Goal: Task Accomplishment & Management: Use online tool/utility

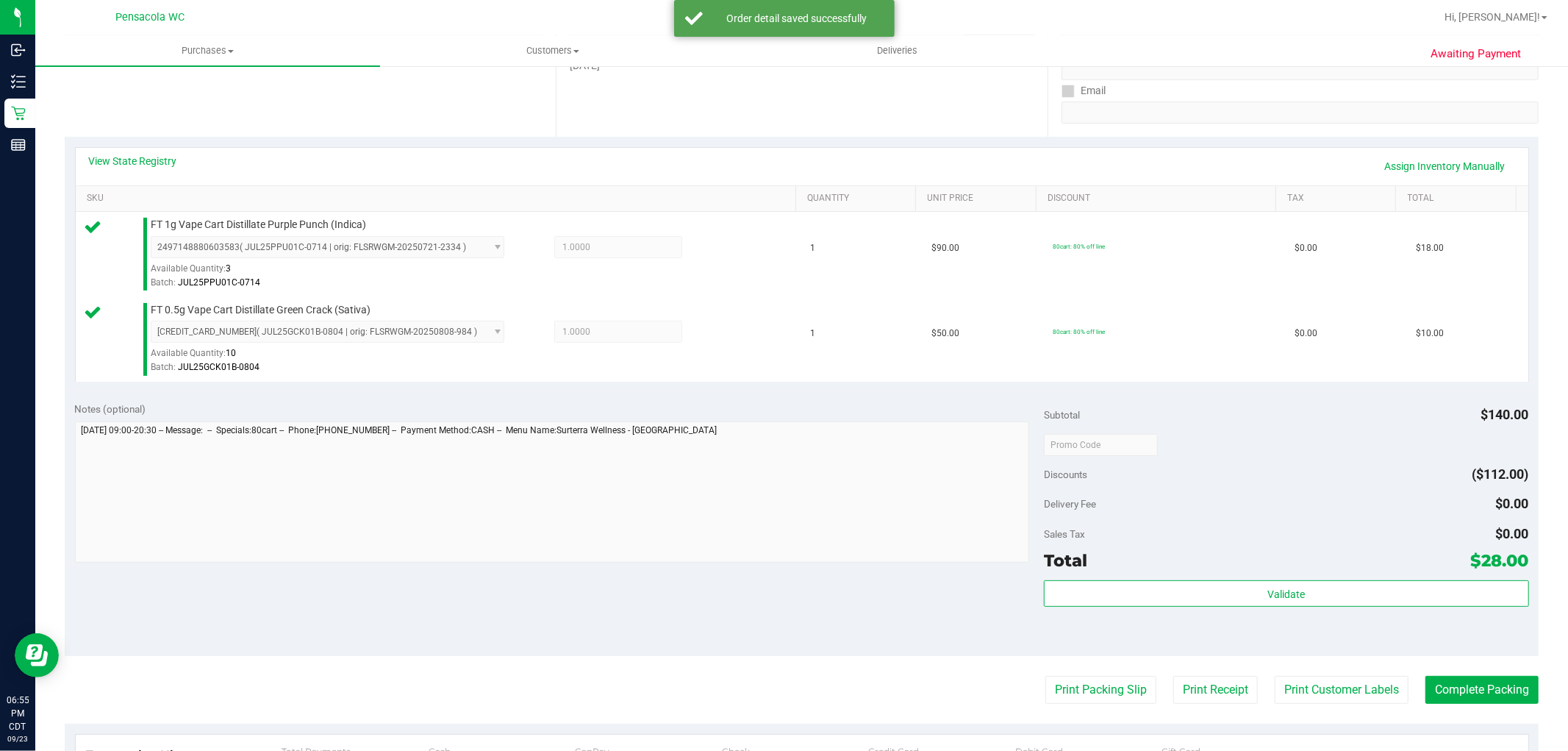
scroll to position [258, 0]
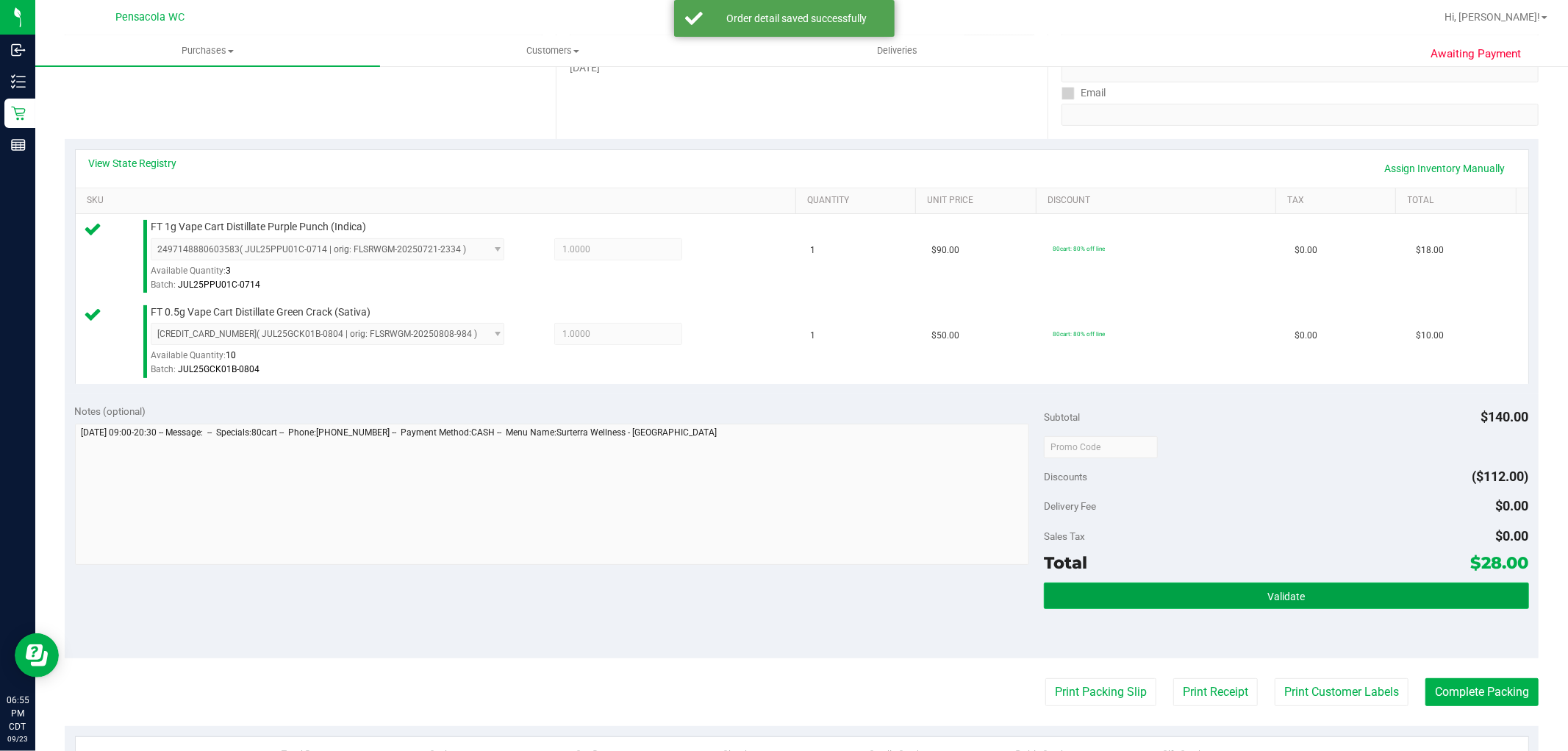
click at [1213, 584] on button "Validate" at bounding box center [1286, 595] width 484 height 26
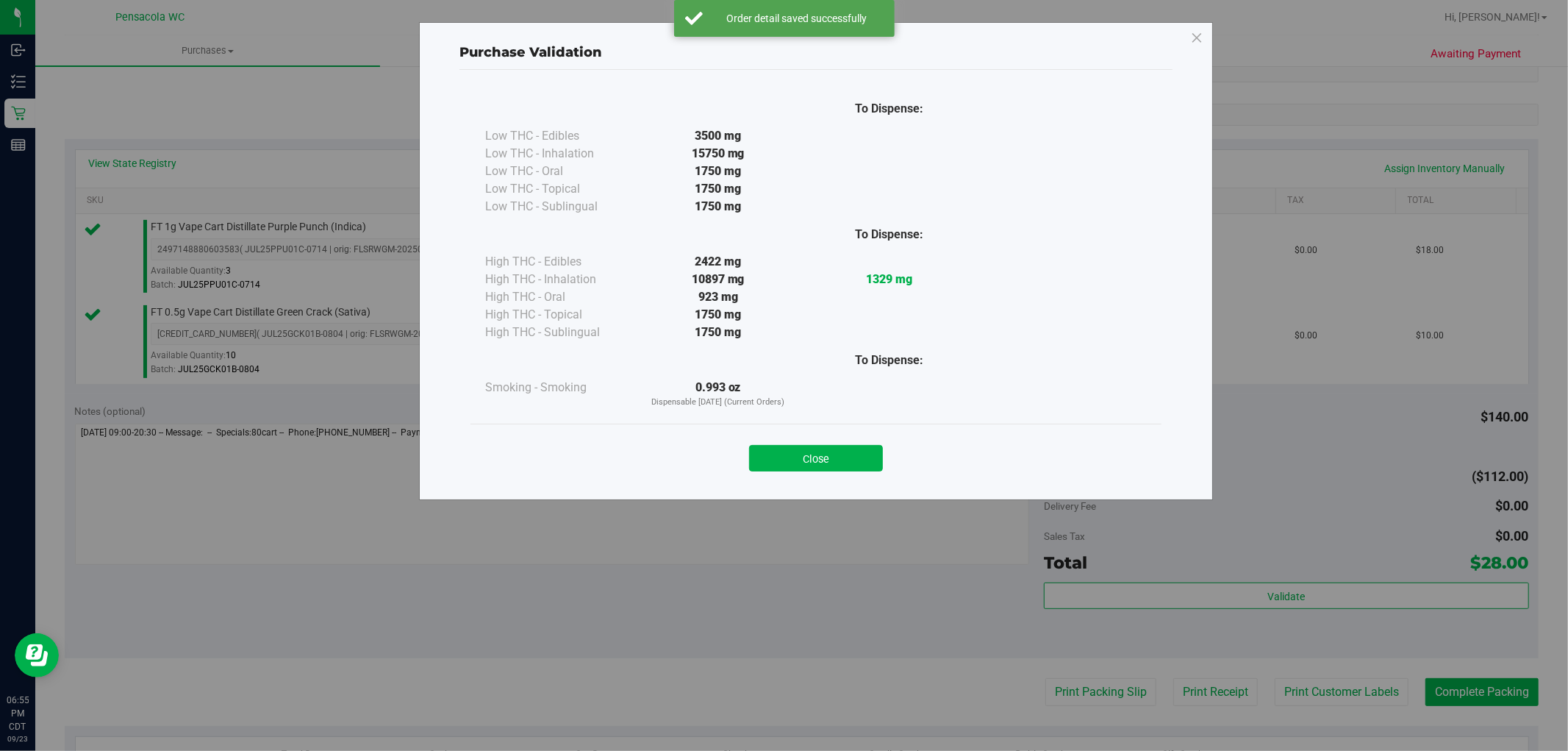
click at [1230, 584] on div "Purchase Validation To Dispense: Low THC - Edibles 3500 mg" at bounding box center [789, 376] width 1579 height 751
click at [812, 456] on button "Close" at bounding box center [816, 458] width 134 height 26
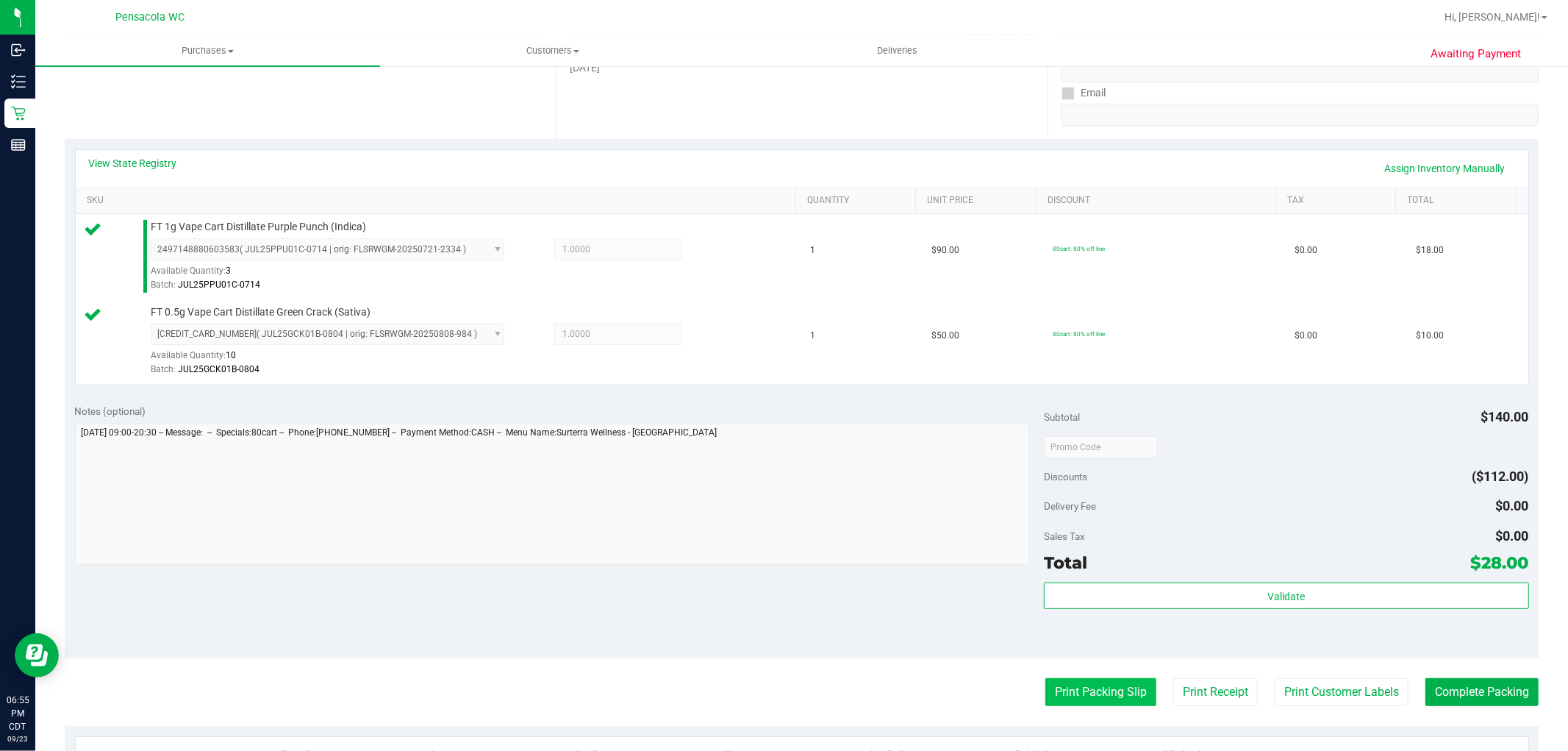
click at [1078, 695] on button "Print Packing Slip" at bounding box center [1101, 692] width 111 height 28
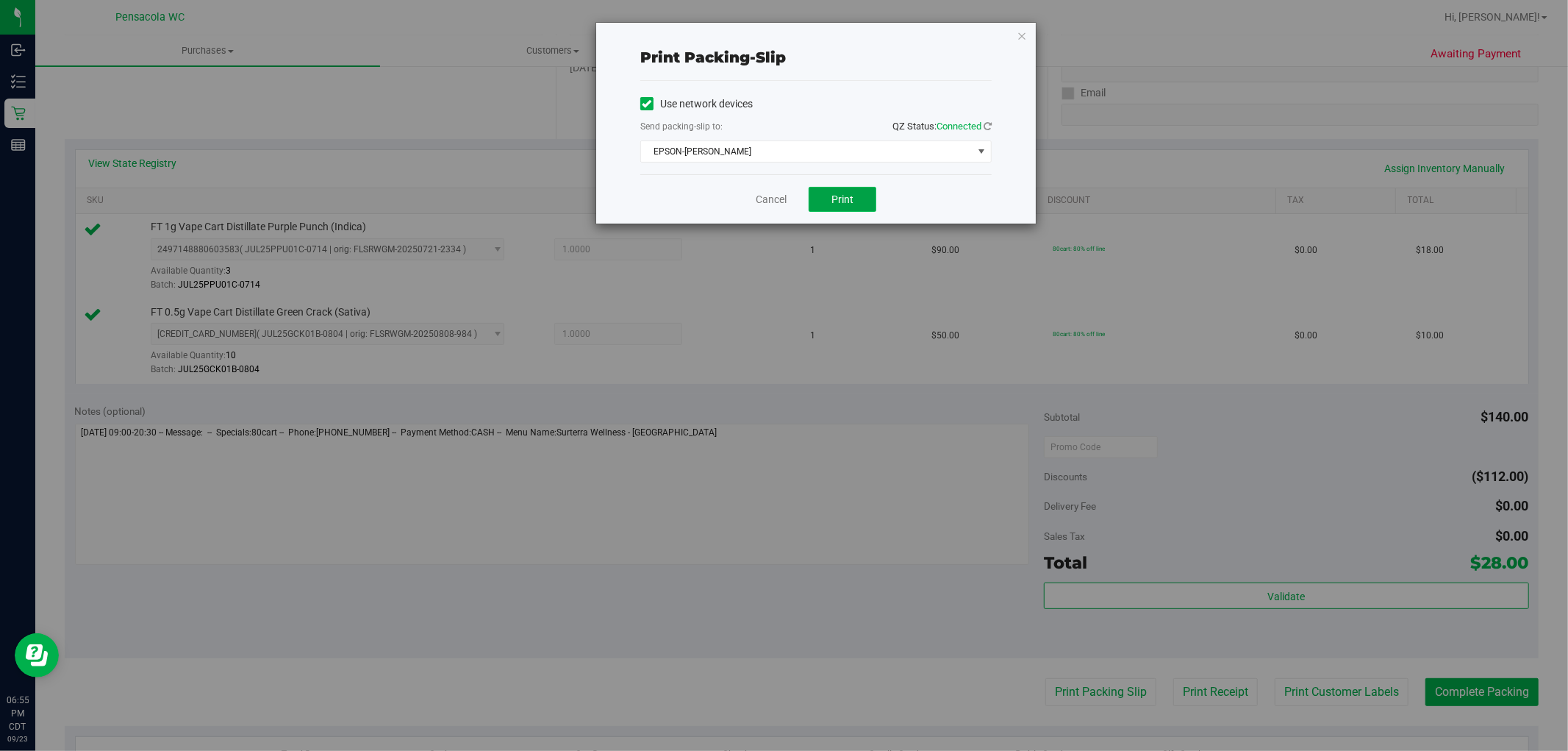
click at [841, 197] on span "Print" at bounding box center [842, 199] width 22 height 12
click at [1021, 34] on icon "button" at bounding box center [1021, 35] width 10 height 18
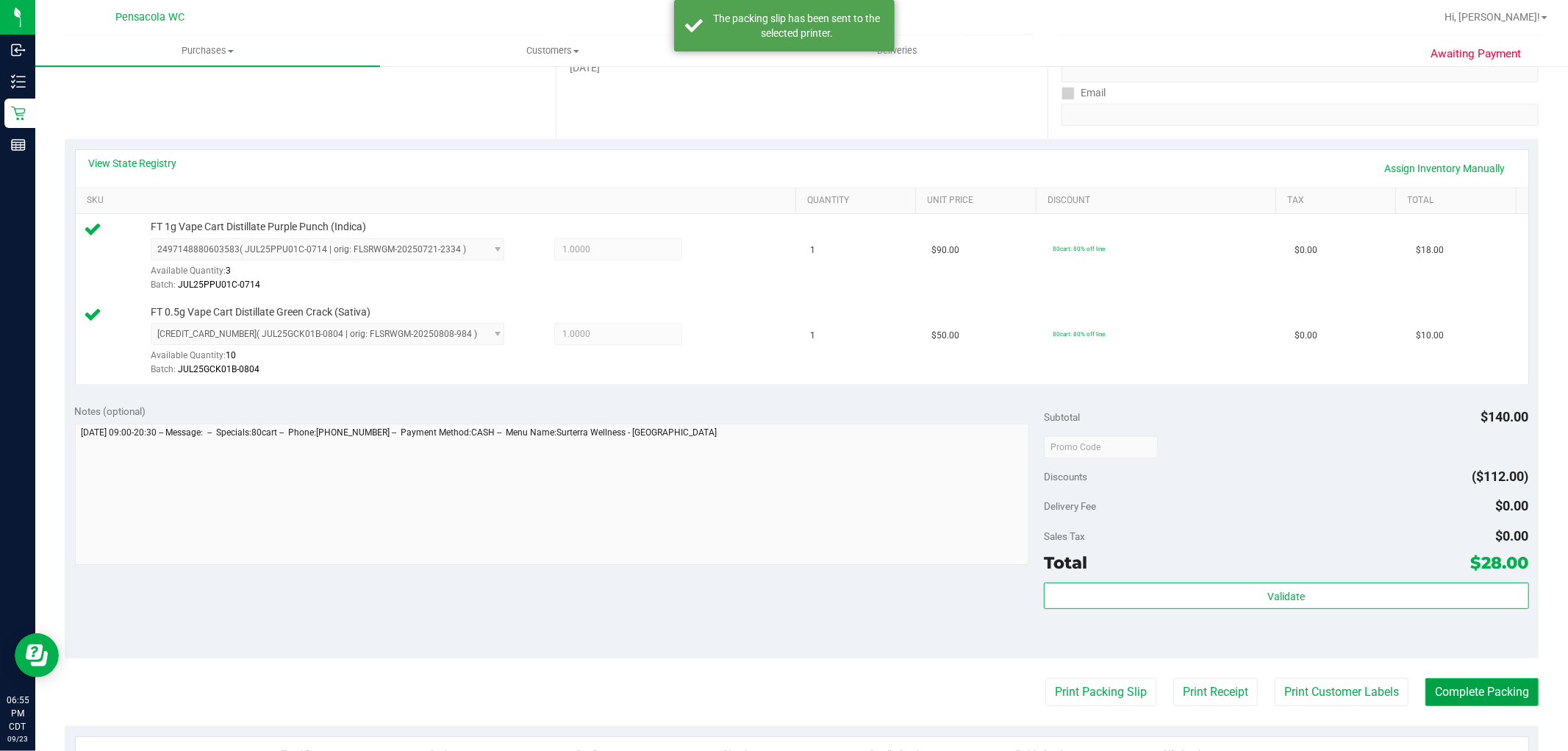
click at [1474, 689] on button "Complete Packing" at bounding box center [1482, 692] width 113 height 28
